Goal: Task Accomplishment & Management: Use online tool/utility

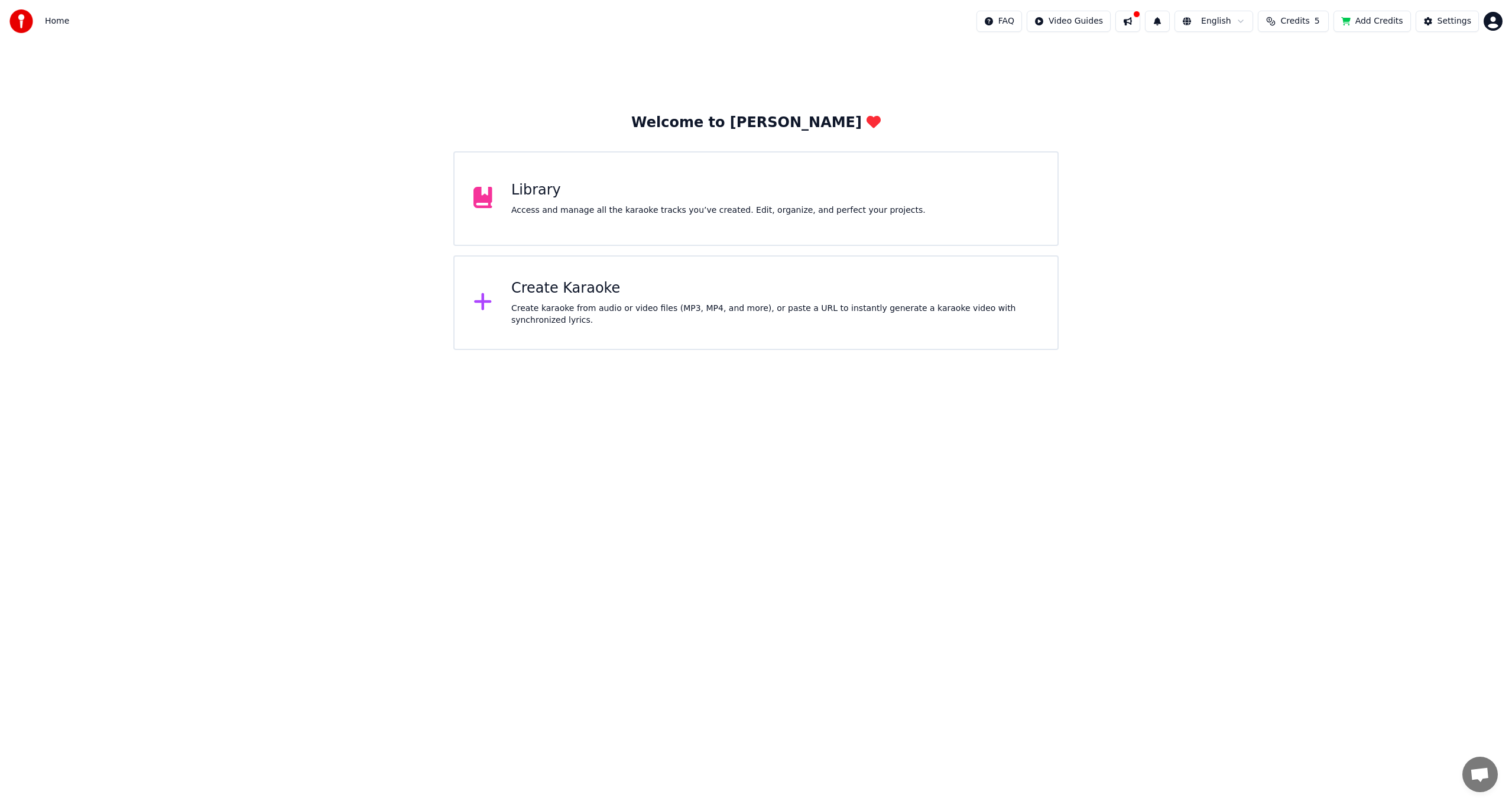
click at [801, 205] on div "Access and manage all the karaoke tracks you’ve created. Edit, organize, and pe…" at bounding box center [719, 210] width 414 height 12
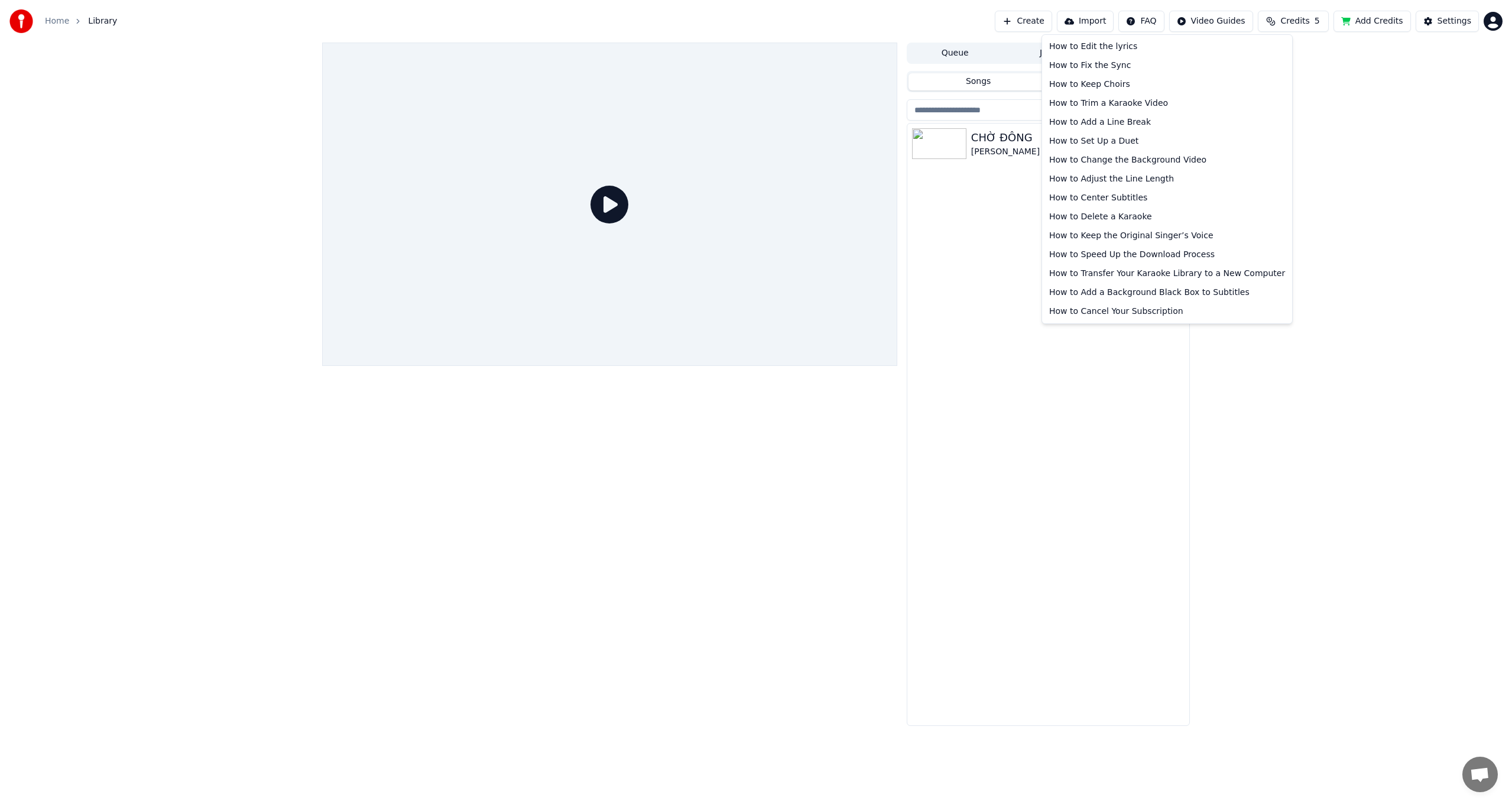
click at [1164, 23] on html "Home Library Create Import FAQ Video Guides Credits 5 Add Credits Settings Queu…" at bounding box center [756, 402] width 1512 height 804
click at [993, 273] on html "Home Library Create Import FAQ Video Guides Credits 5 Add Credits Settings Queu…" at bounding box center [756, 402] width 1512 height 804
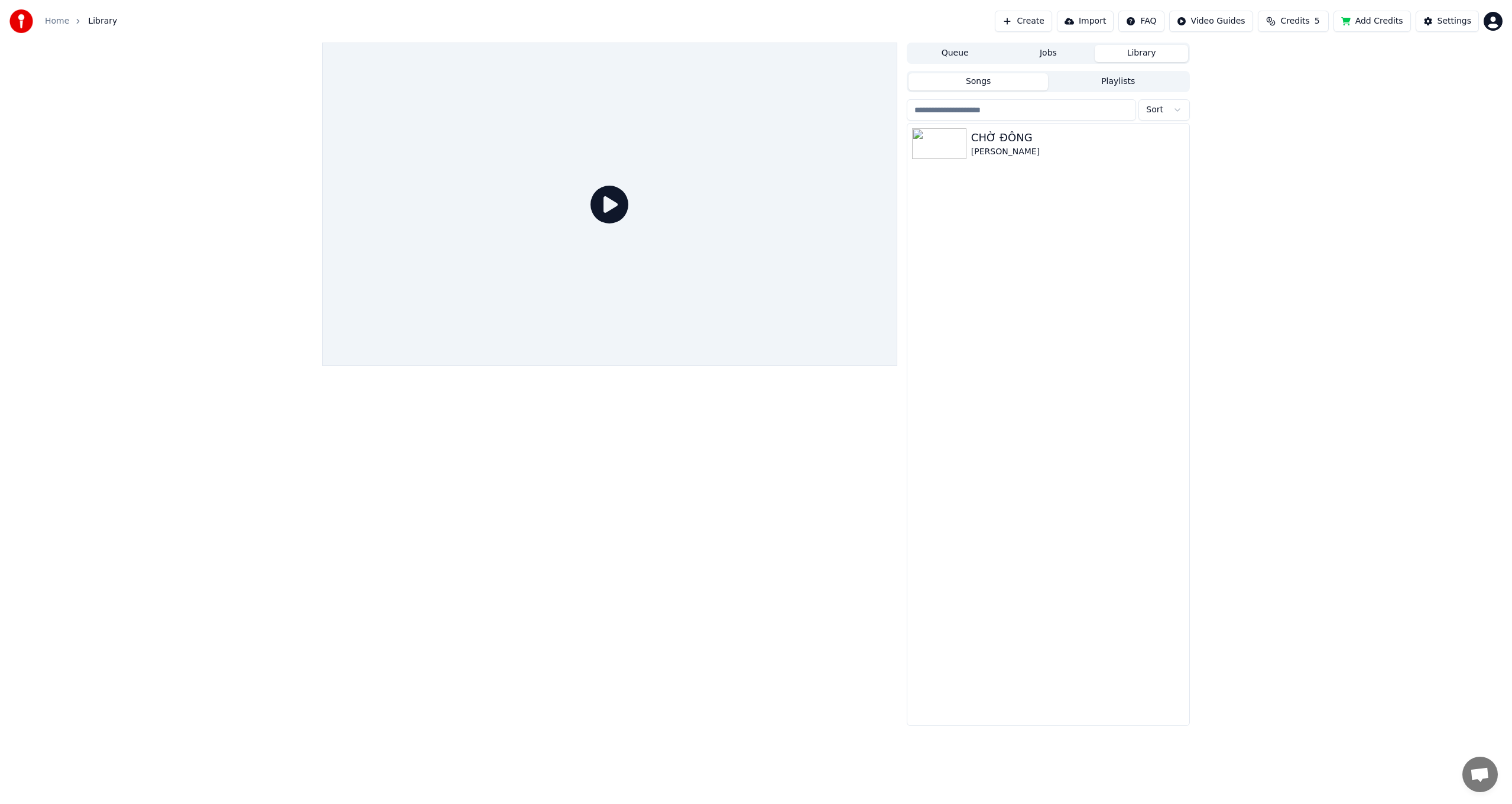
click at [1388, 23] on button "Add Credits" at bounding box center [1372, 21] width 77 height 21
click at [1167, 23] on html "Home Library Create Import FAQ Video Guides Credits 5 Add Credits Settings Queu…" at bounding box center [756, 402] width 1512 height 804
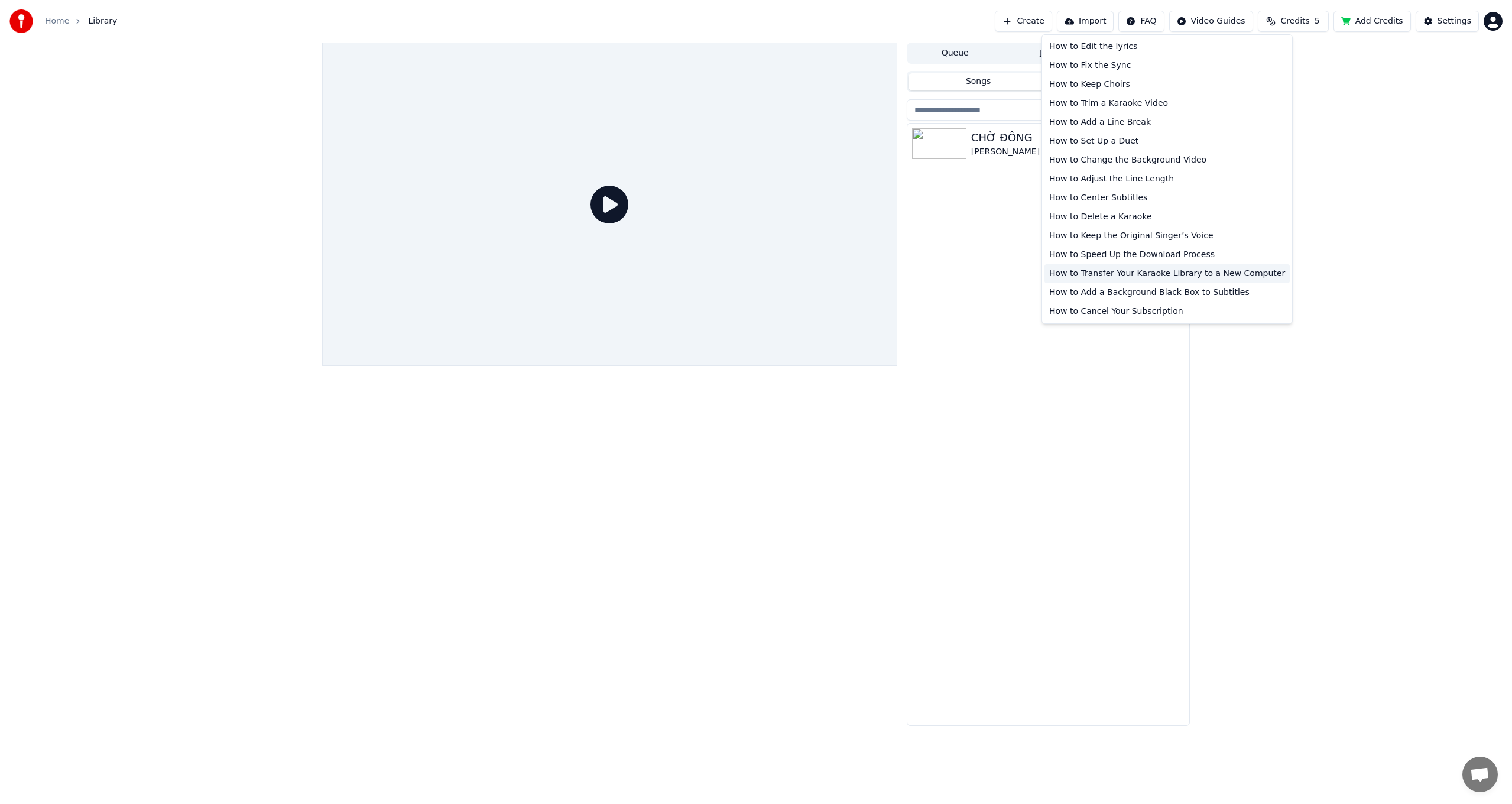
click at [1199, 276] on div "How to Transfer Your Karaoke Library to a New Computer" at bounding box center [1168, 273] width 245 height 19
